Goal: Task Accomplishment & Management: Manage account settings

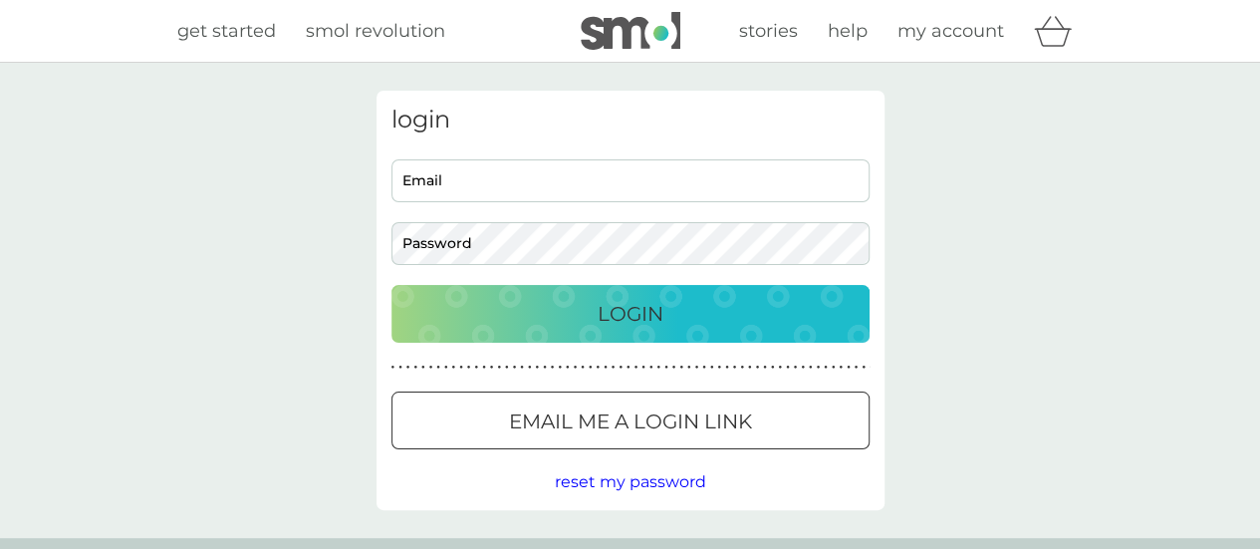
click at [462, 190] on input "Email" at bounding box center [631, 180] width 478 height 43
type input "llindsay922@gmail.com"
click at [633, 324] on p "Login" at bounding box center [631, 314] width 66 height 32
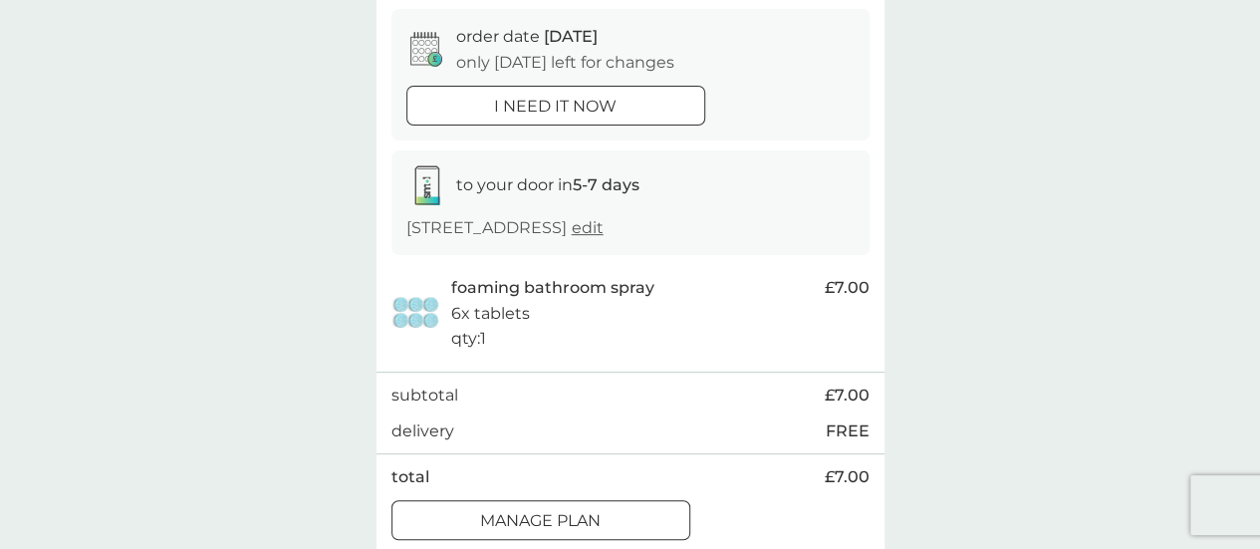
scroll to position [299, 0]
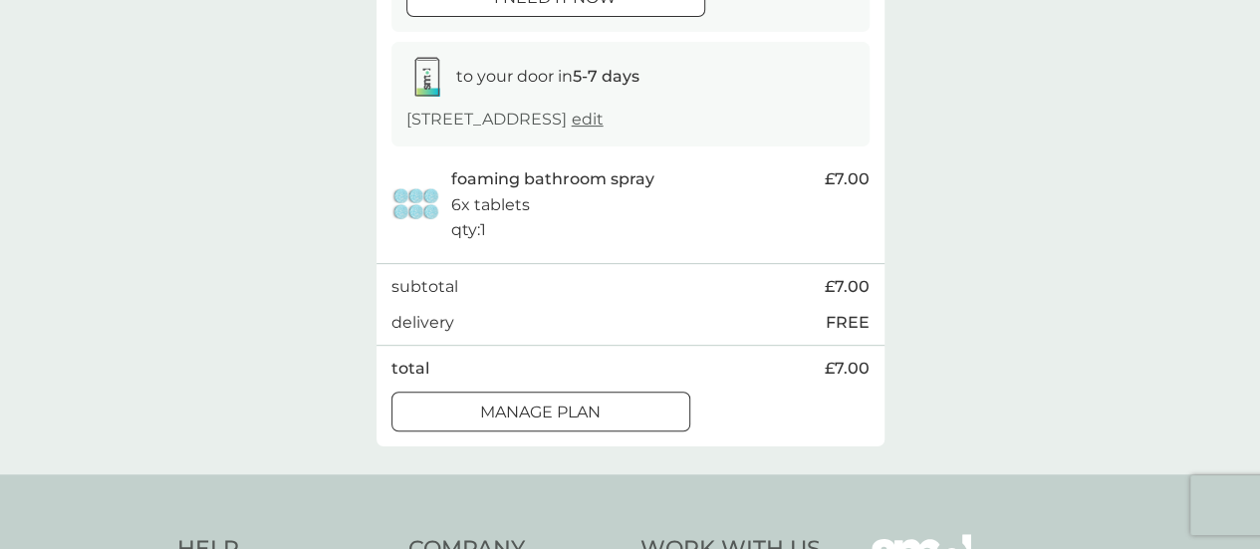
click at [577, 411] on p "Manage plan" at bounding box center [540, 413] width 121 height 26
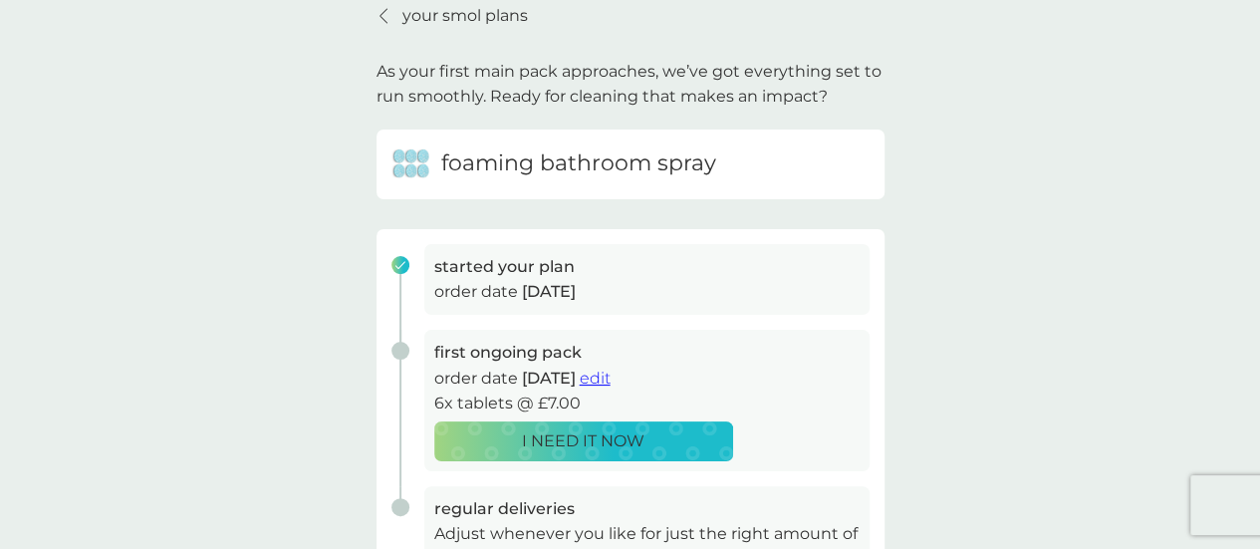
scroll to position [199, 0]
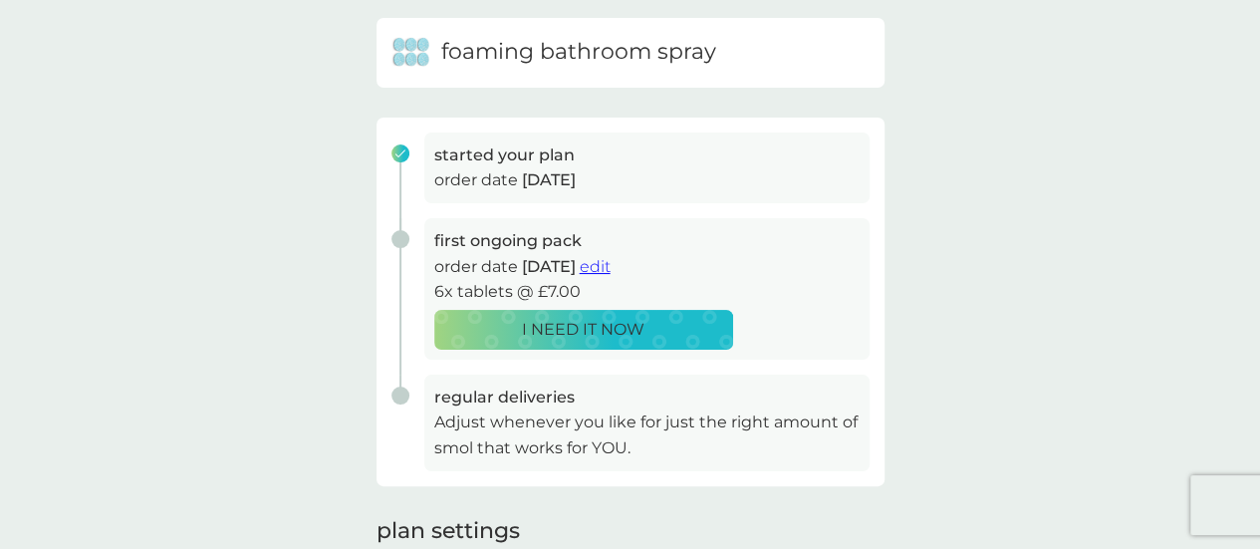
click at [611, 268] on span "edit" at bounding box center [595, 266] width 31 height 19
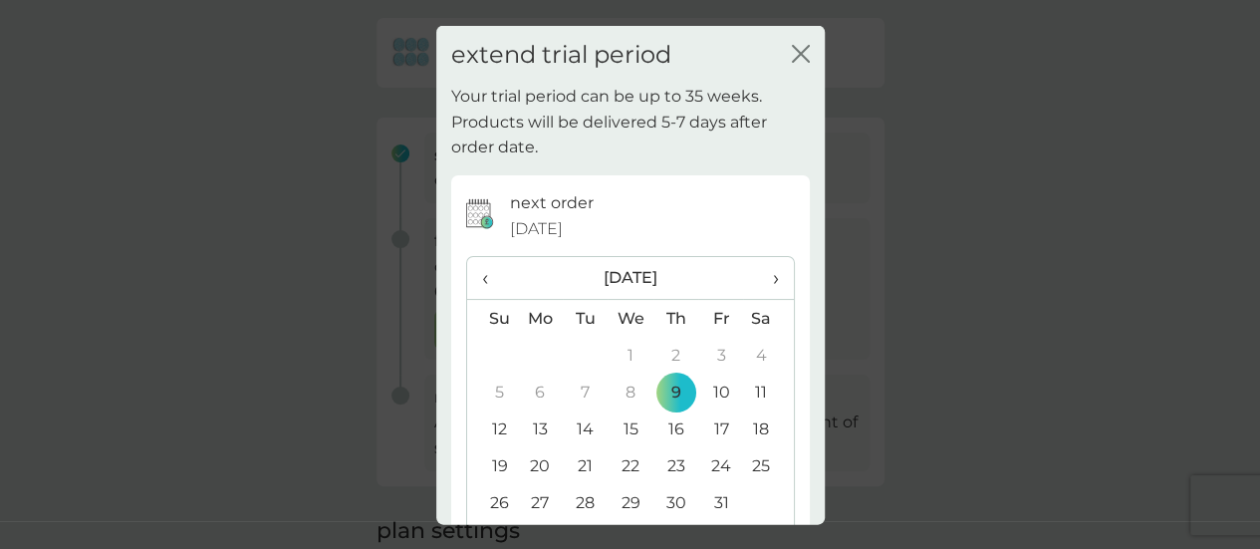
click at [763, 279] on th "›" at bounding box center [768, 278] width 50 height 43
click at [758, 268] on span "›" at bounding box center [768, 278] width 20 height 42
click at [760, 274] on span "›" at bounding box center [768, 278] width 20 height 42
click at [666, 499] on td "29" at bounding box center [676, 502] width 45 height 37
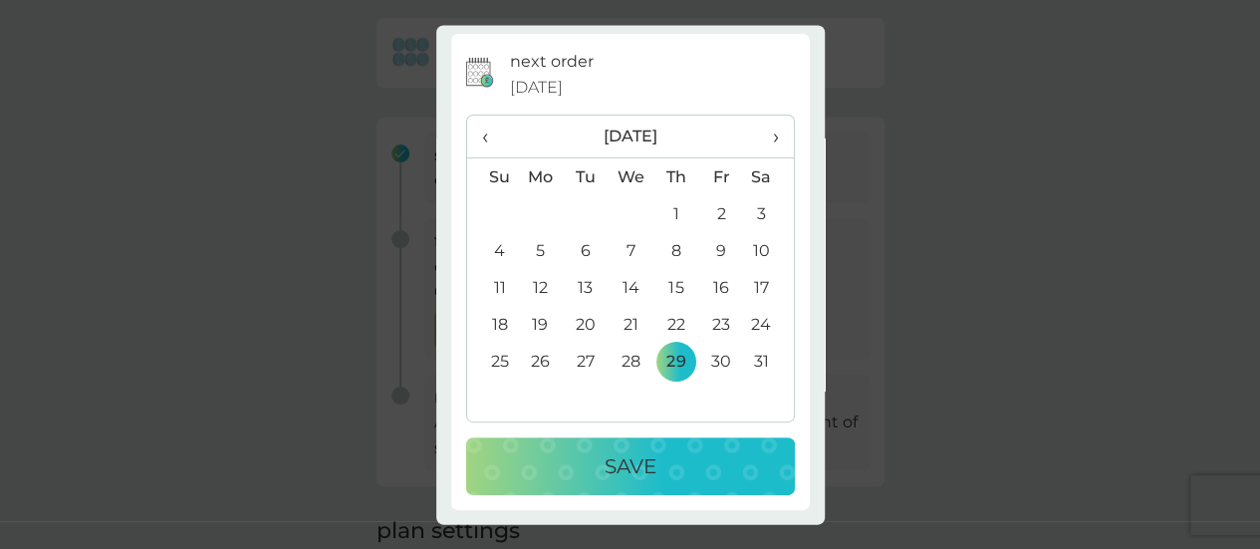
click at [696, 458] on div "Save" at bounding box center [630, 467] width 289 height 32
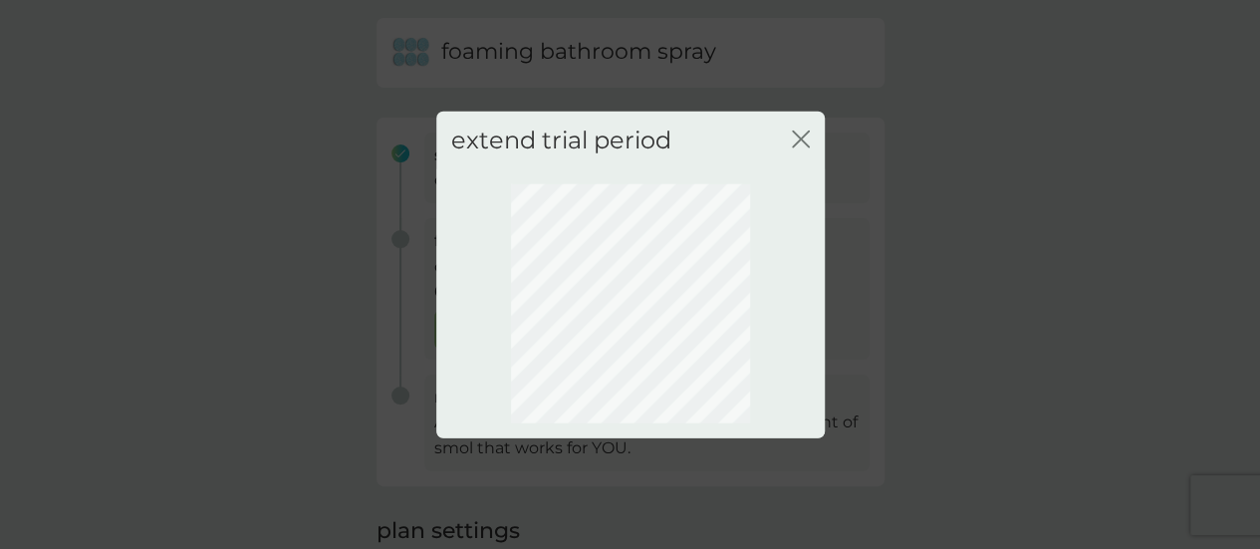
scroll to position [0, 0]
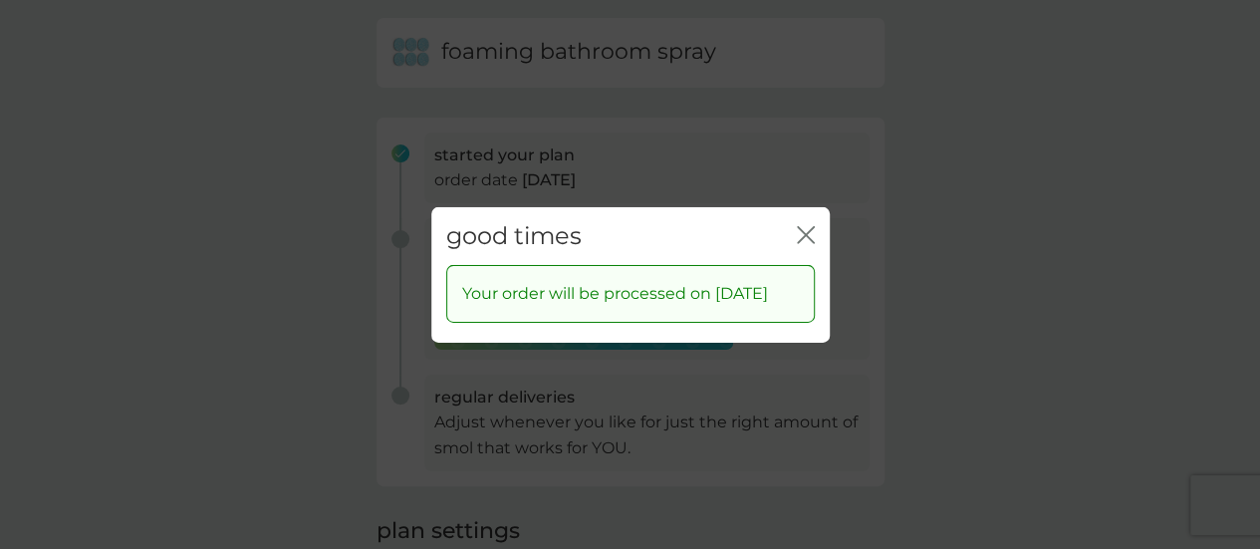
click at [808, 226] on icon "close" at bounding box center [810, 234] width 8 height 16
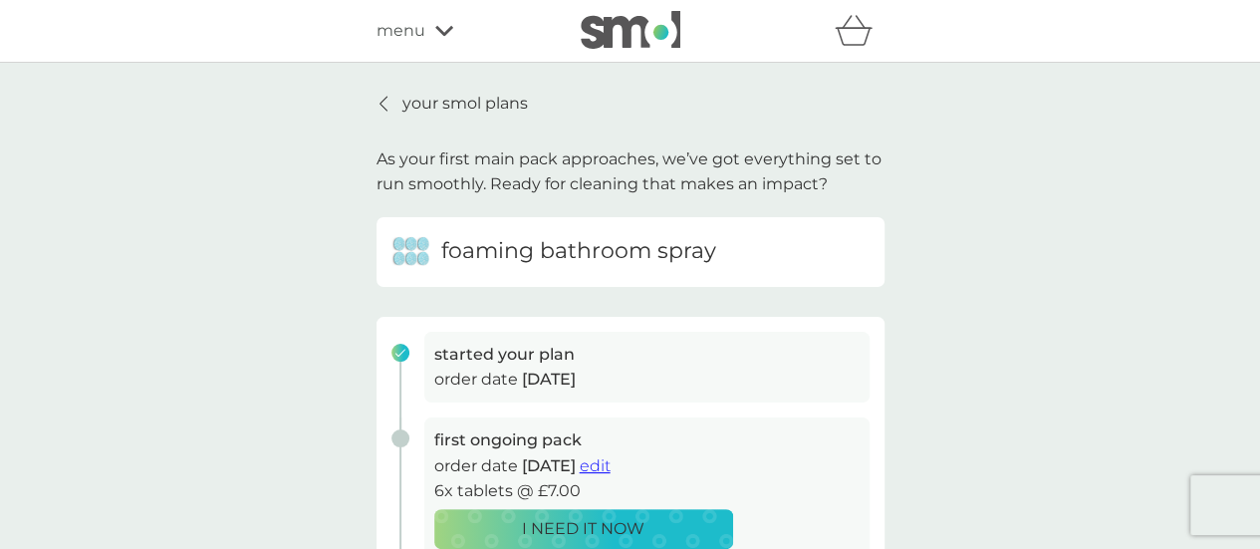
click at [497, 101] on p "your smol plans" at bounding box center [466, 104] width 126 height 26
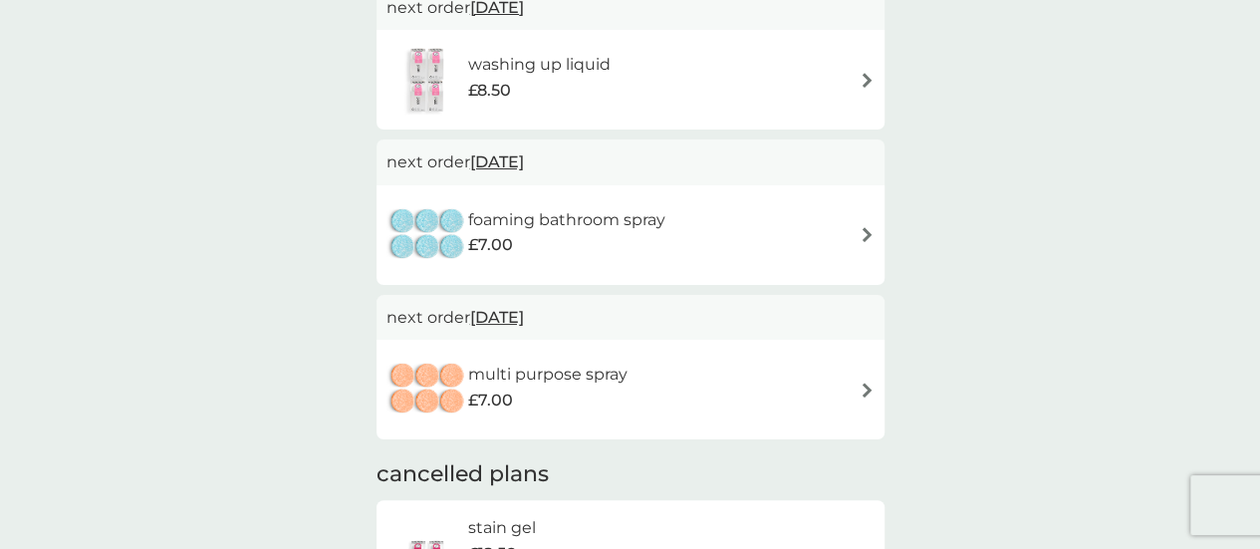
scroll to position [598, 0]
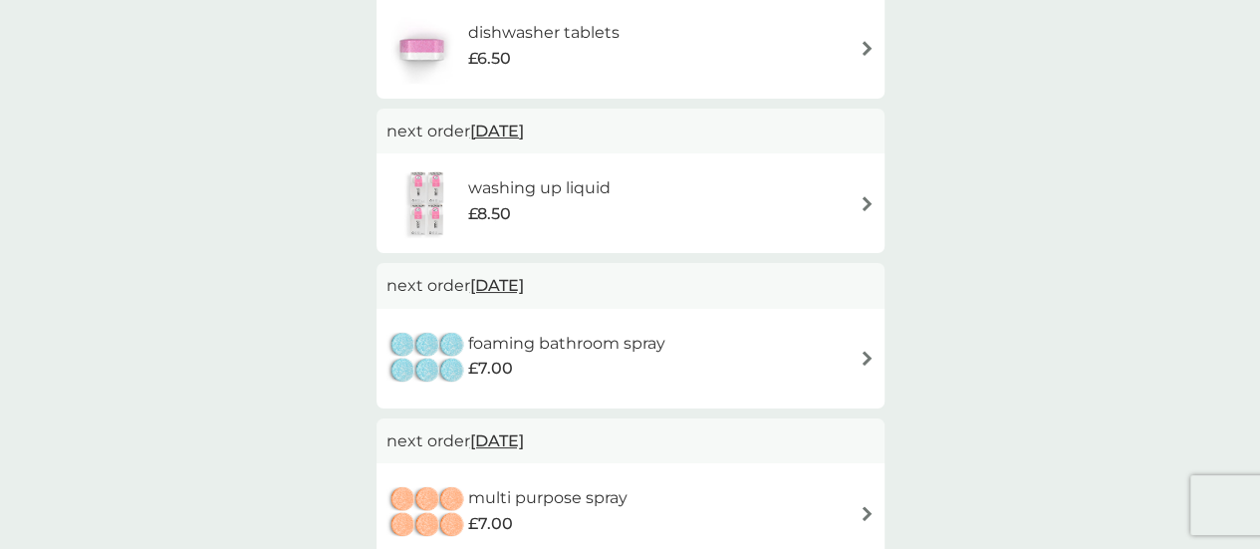
click at [524, 125] on span "[DATE]" at bounding box center [497, 131] width 54 height 39
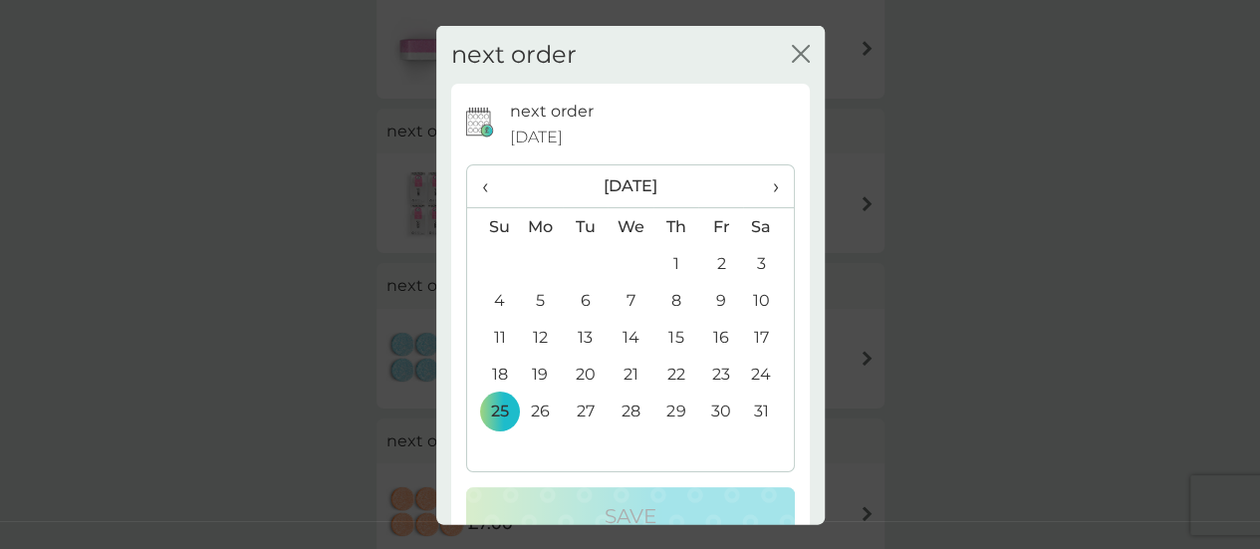
click at [759, 181] on span "›" at bounding box center [768, 186] width 20 height 42
click at [763, 186] on span "›" at bounding box center [768, 186] width 20 height 42
click at [486, 186] on span "‹" at bounding box center [492, 186] width 21 height 42
click at [705, 414] on td "27" at bounding box center [721, 411] width 45 height 37
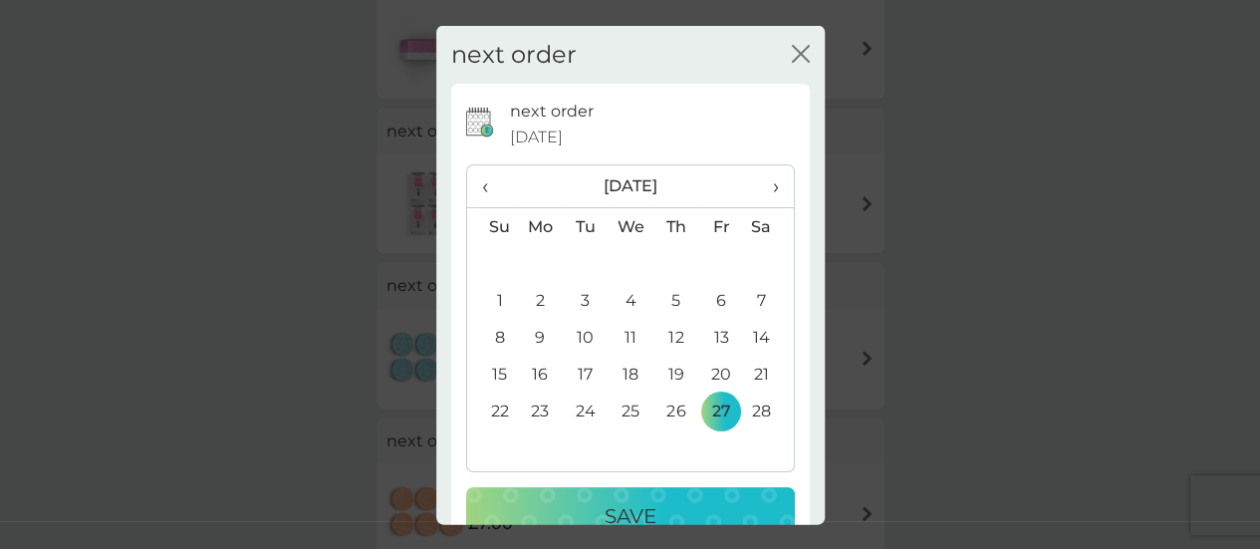
click at [670, 509] on div "Save" at bounding box center [630, 516] width 289 height 32
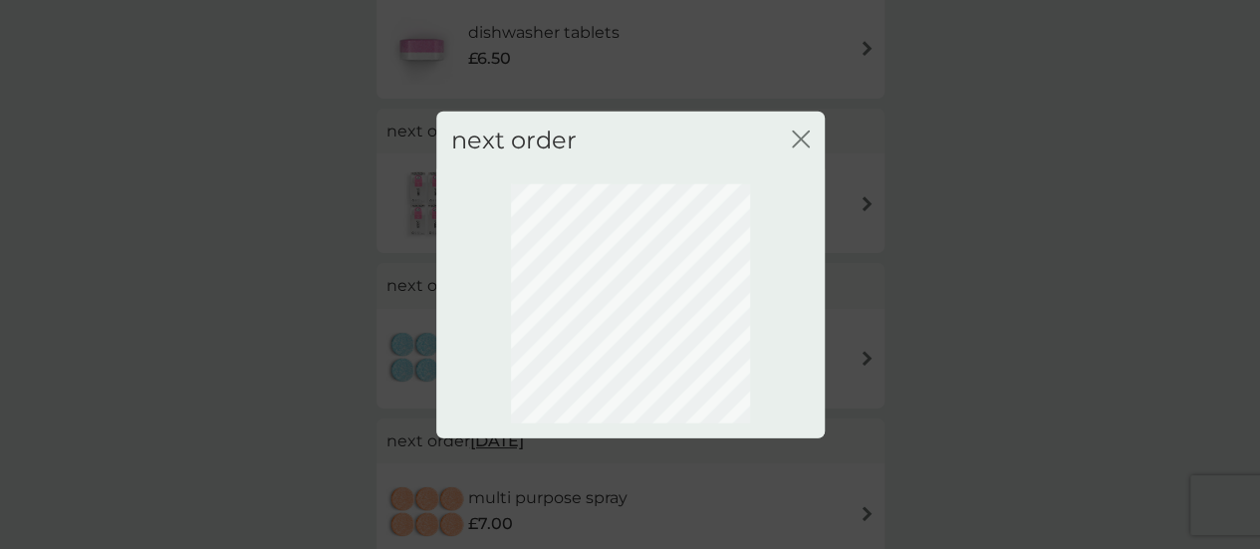
scroll to position [286, 0]
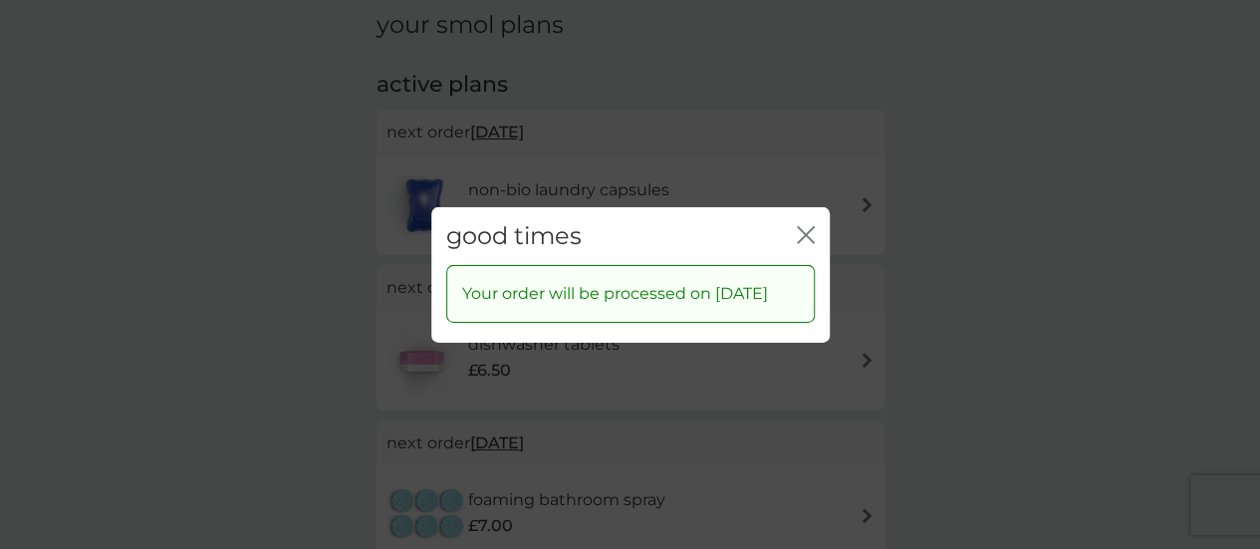
click at [801, 225] on icon "close" at bounding box center [806, 234] width 18 height 18
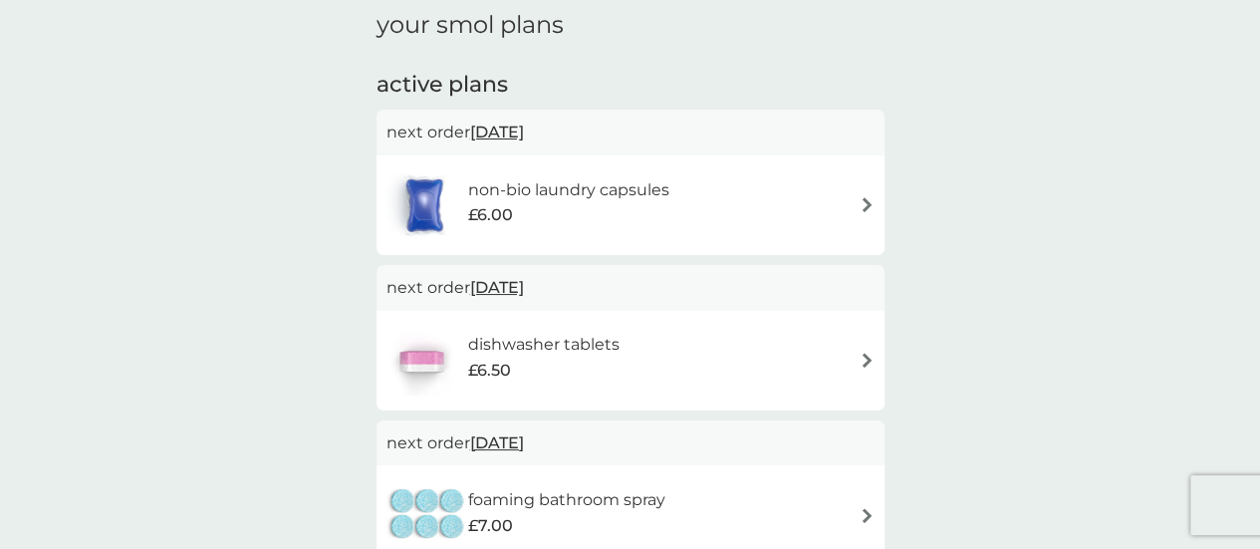
click at [524, 131] on span "[DATE]" at bounding box center [497, 132] width 54 height 39
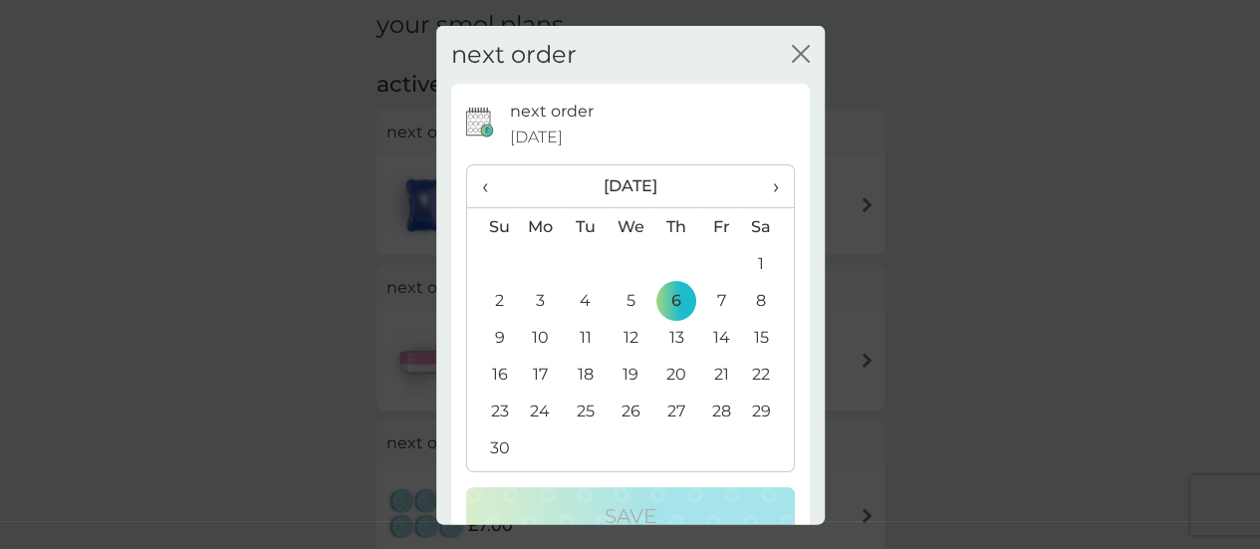
click at [761, 187] on span "›" at bounding box center [768, 186] width 20 height 42
click at [487, 184] on span "‹" at bounding box center [492, 186] width 21 height 42
click at [758, 186] on span "›" at bounding box center [768, 186] width 20 height 42
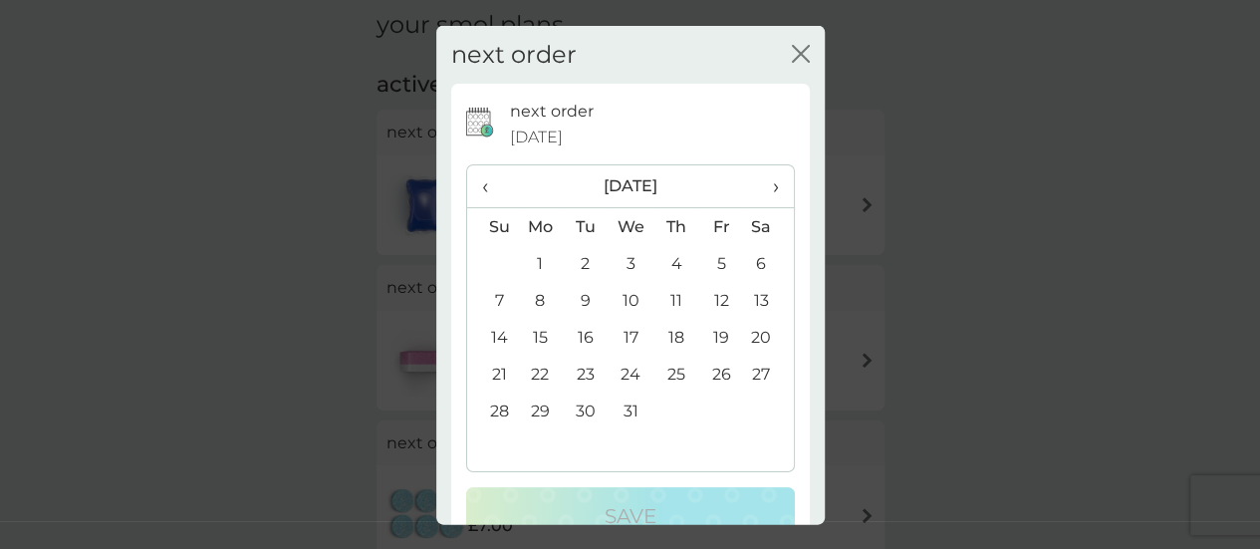
click at [758, 186] on span "›" at bounding box center [768, 186] width 20 height 42
click at [664, 404] on td "29" at bounding box center [676, 411] width 45 height 37
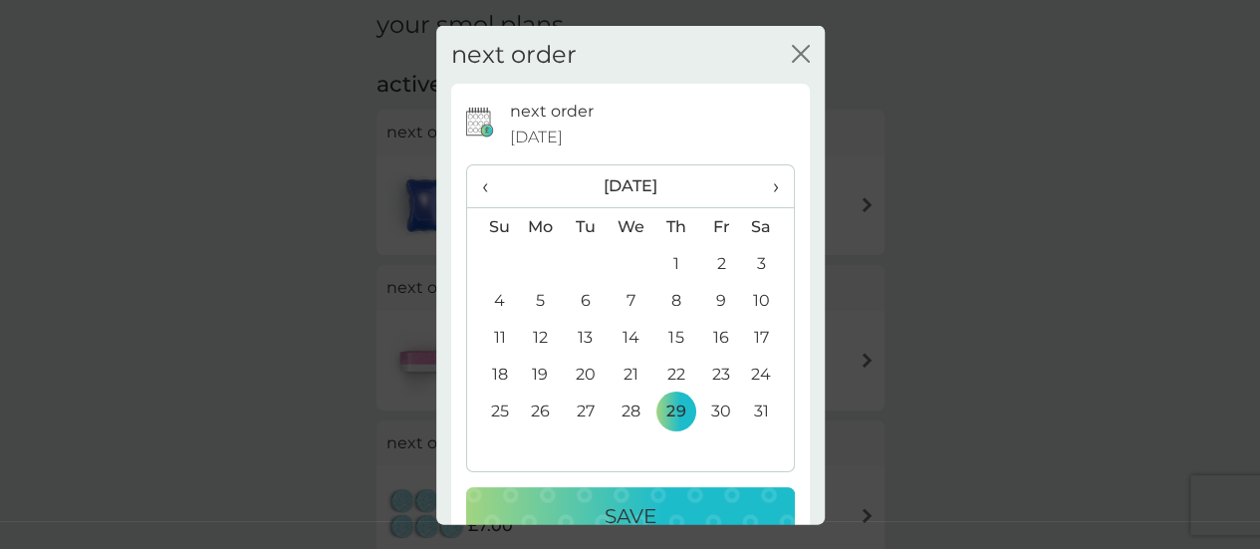
click at [768, 182] on th "›" at bounding box center [768, 186] width 50 height 43
click at [670, 300] on td "5" at bounding box center [676, 300] width 45 height 37
click at [624, 300] on td "4" at bounding box center [631, 300] width 46 height 37
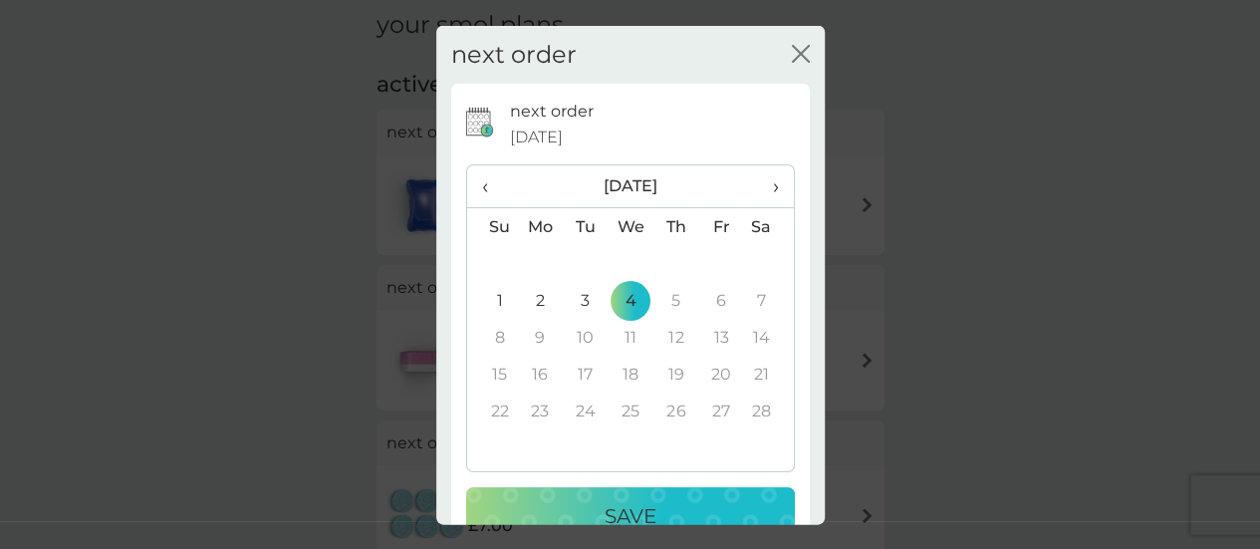
click at [609, 505] on p "Save" at bounding box center [631, 516] width 52 height 32
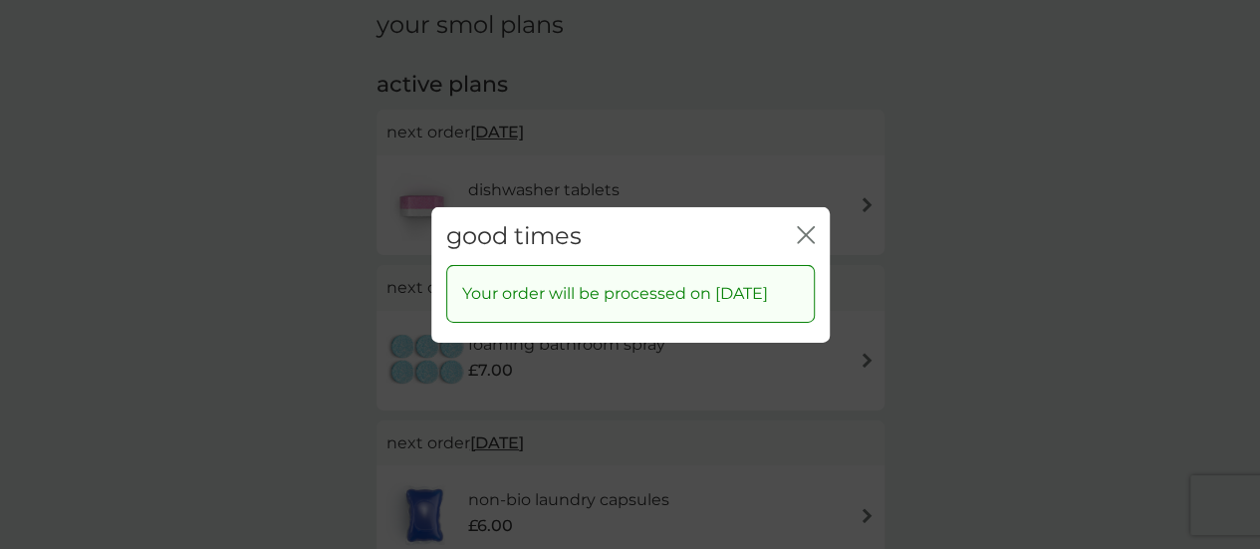
click at [807, 221] on div "close" at bounding box center [806, 235] width 18 height 29
click at [803, 225] on icon "close" at bounding box center [806, 234] width 18 height 18
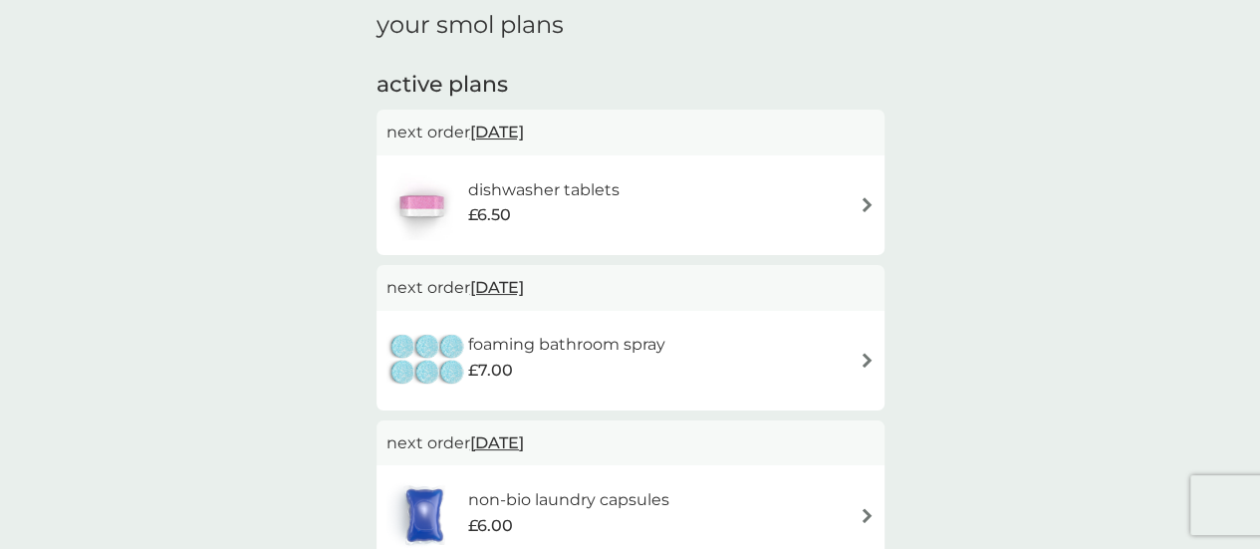
click at [524, 279] on span "[DATE]" at bounding box center [497, 287] width 54 height 39
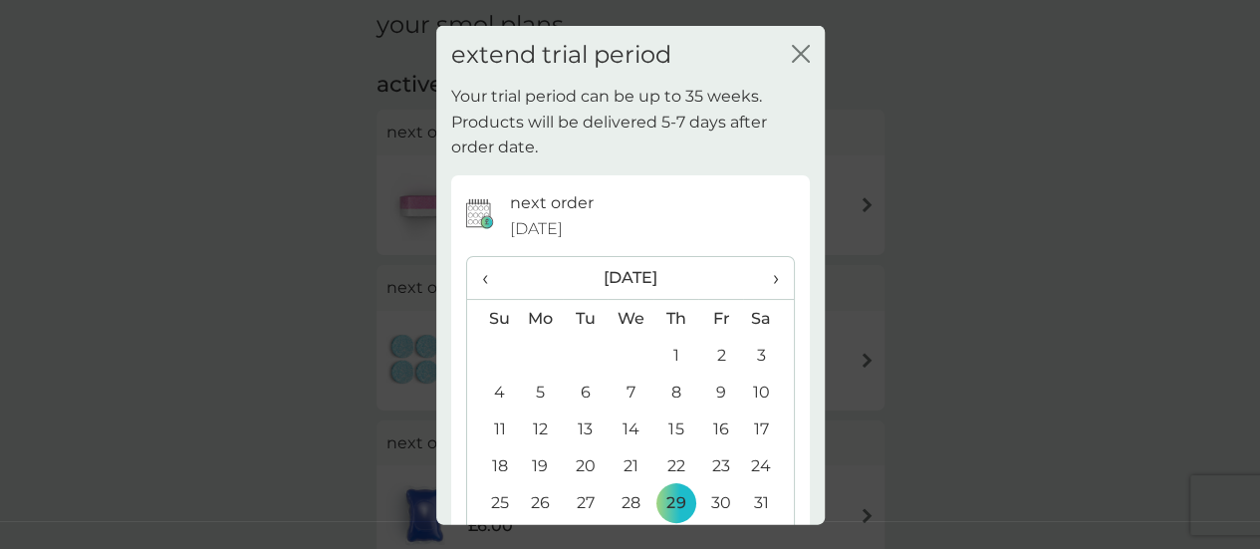
click at [999, 198] on div "extend trial period close Your trial period can be up to 35 weeks. Products wil…" at bounding box center [630, 274] width 1260 height 549
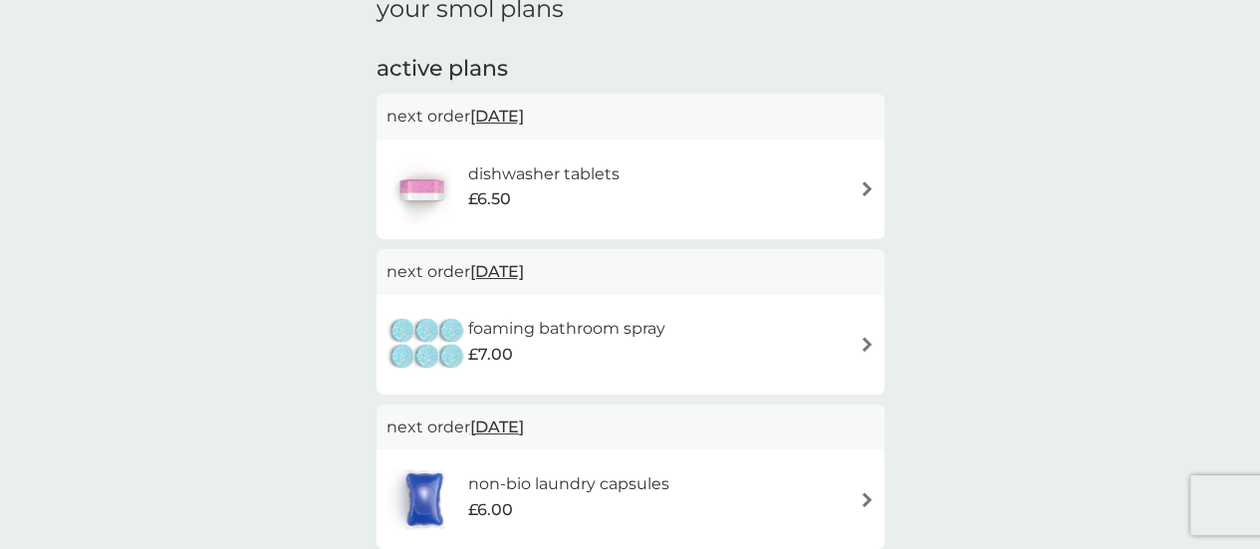
scroll to position [186, 0]
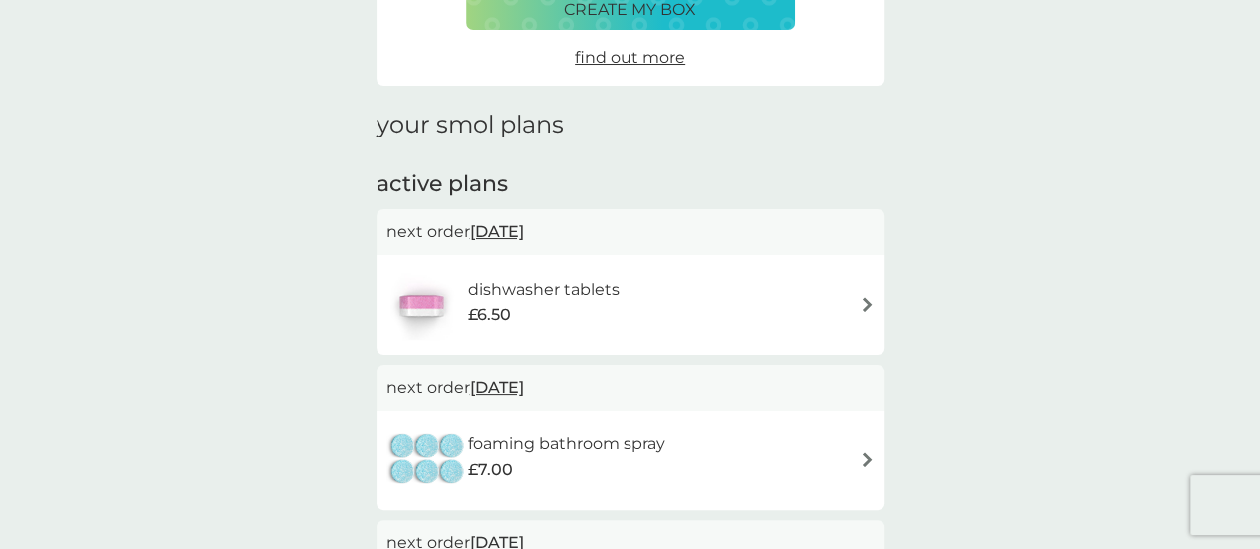
click at [520, 230] on span "[DATE]" at bounding box center [497, 231] width 54 height 39
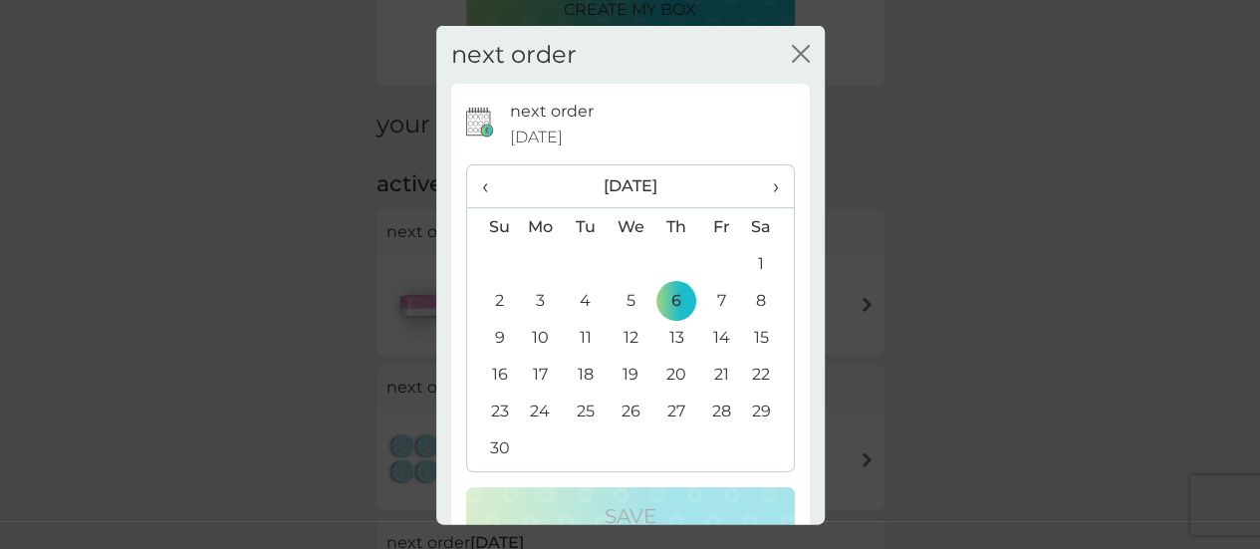
click at [758, 179] on span "›" at bounding box center [768, 186] width 20 height 42
click at [628, 292] on td "4" at bounding box center [631, 300] width 46 height 37
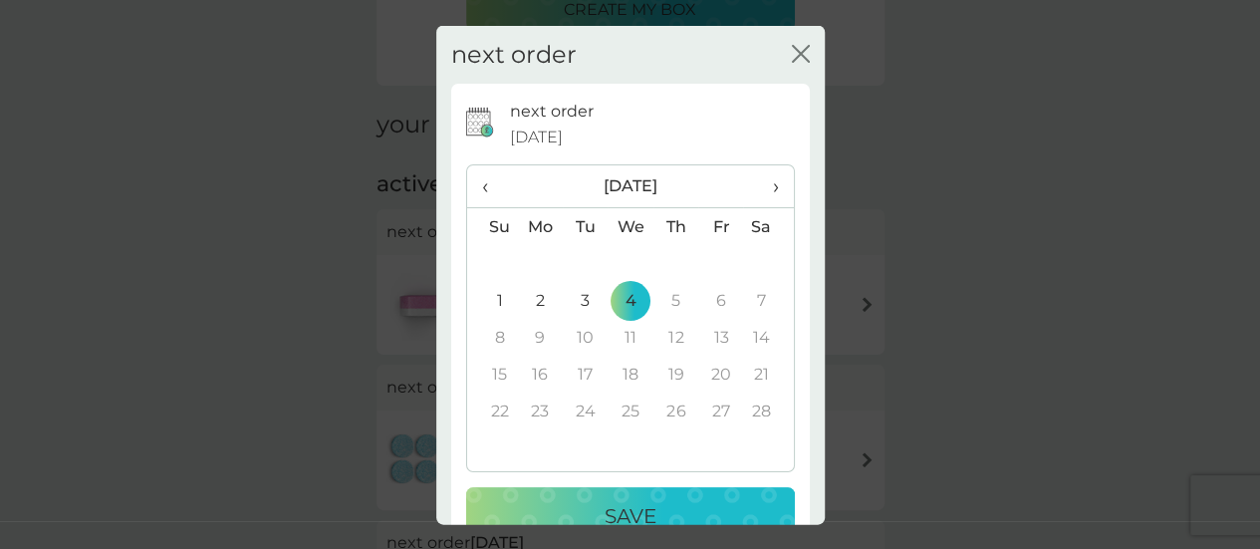
click at [639, 500] on p "Save" at bounding box center [631, 516] width 52 height 32
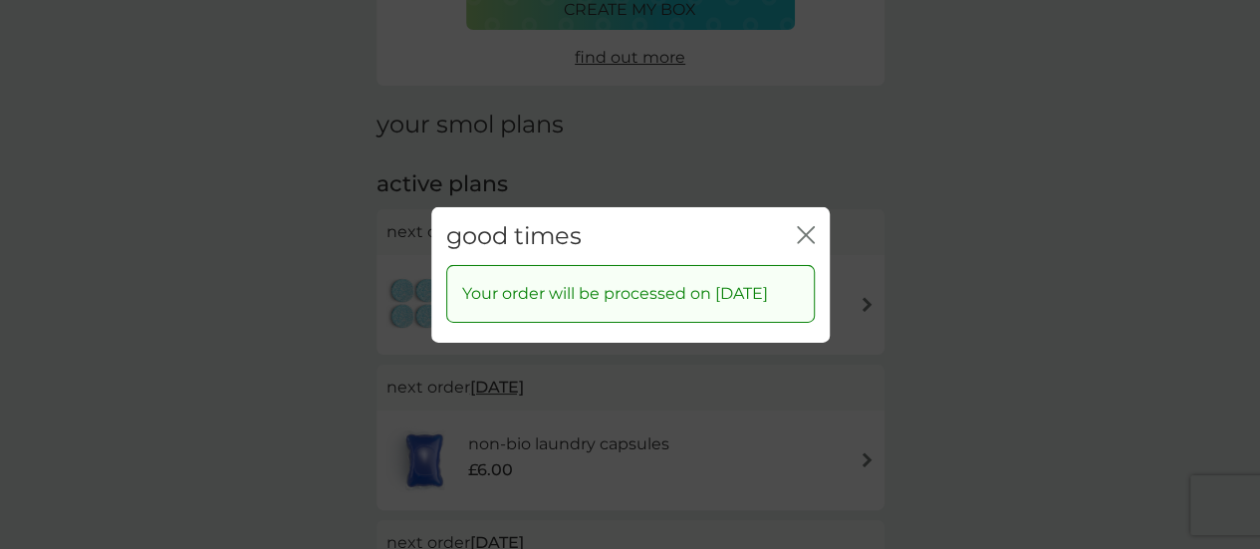
click at [802, 226] on icon "close" at bounding box center [802, 234] width 8 height 16
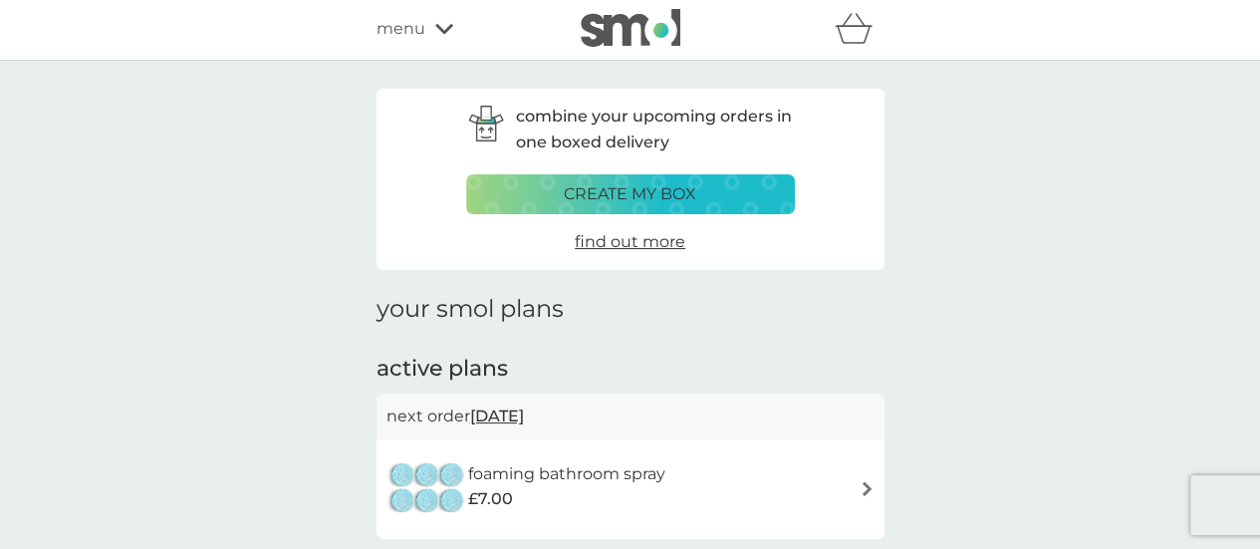
scroll to position [0, 0]
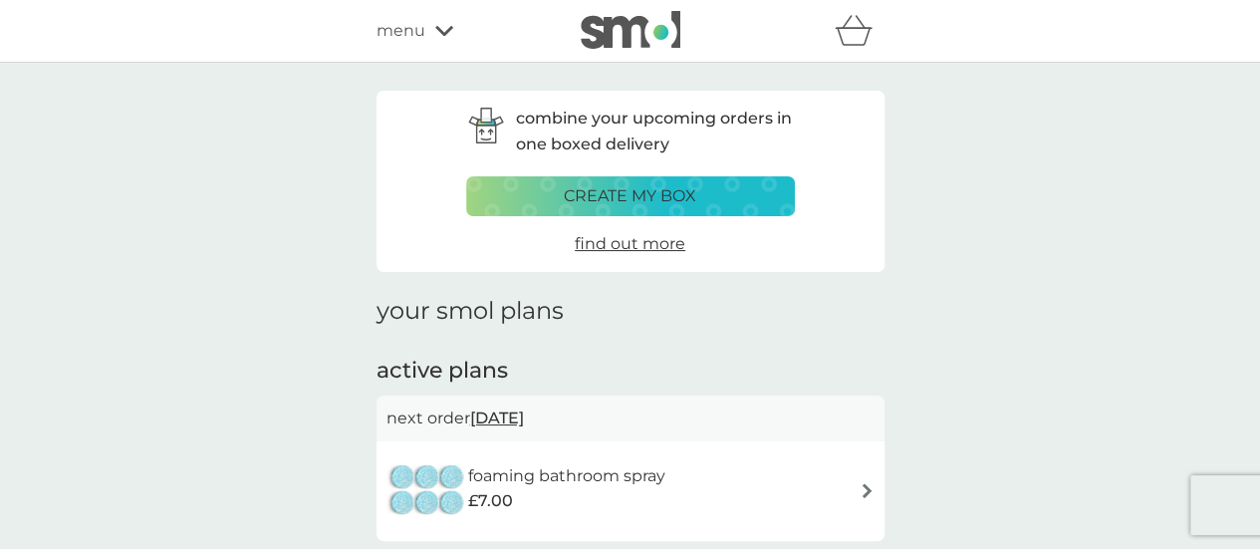
click at [420, 29] on span "menu" at bounding box center [401, 31] width 49 height 26
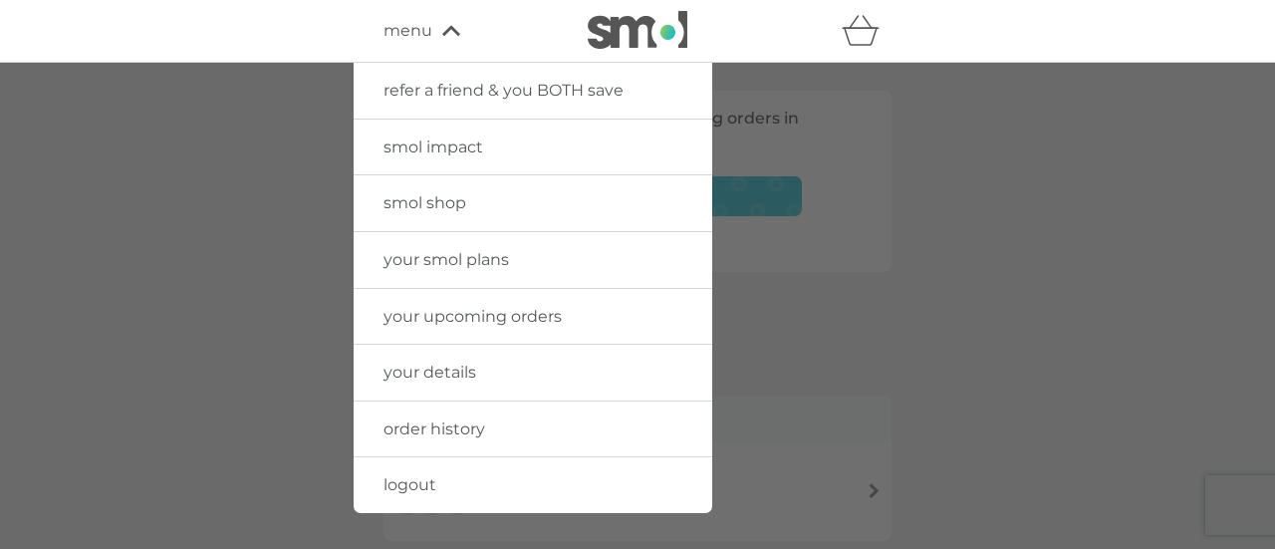
click at [426, 208] on span "smol shop" at bounding box center [425, 202] width 83 height 19
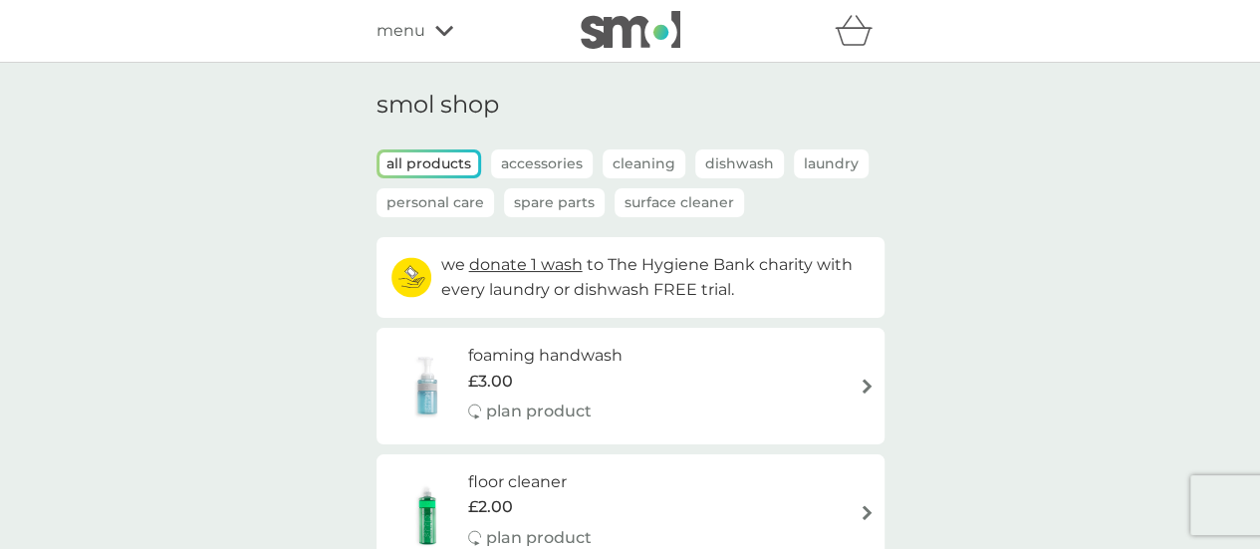
click at [401, 27] on span "menu" at bounding box center [401, 31] width 49 height 26
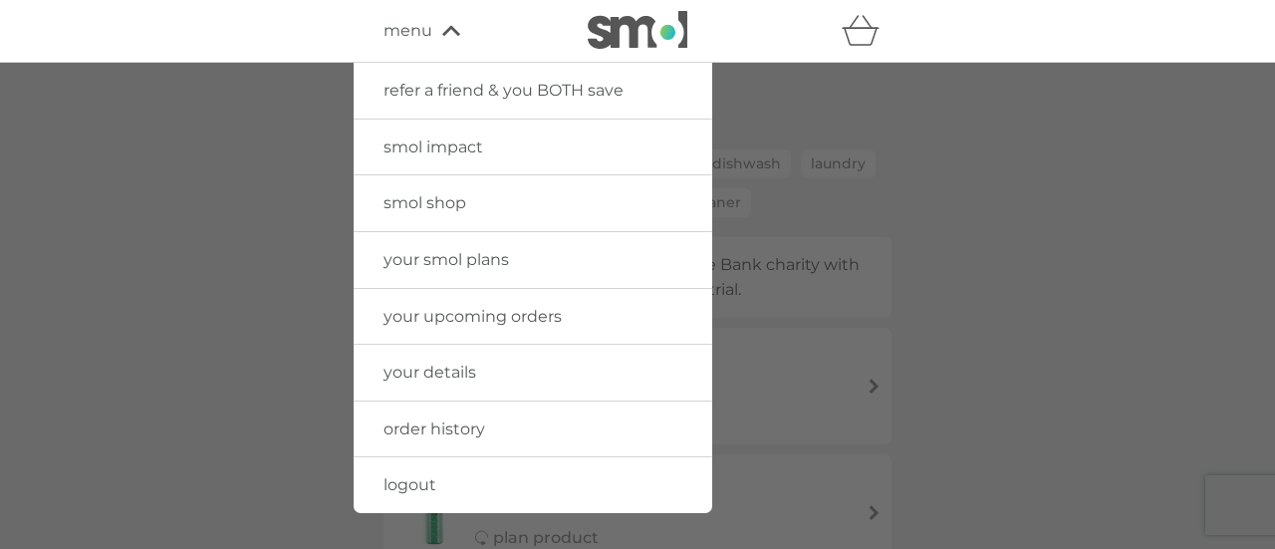
click at [413, 481] on span "logout" at bounding box center [410, 484] width 53 height 19
